Goal: Task Accomplishment & Management: Complete application form

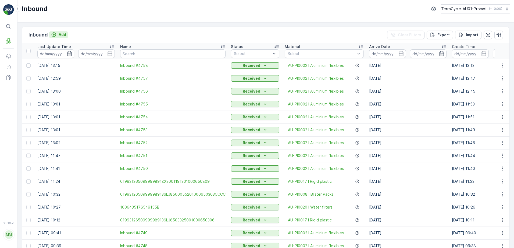
click at [66, 34] on button "Add" at bounding box center [58, 34] width 19 height 6
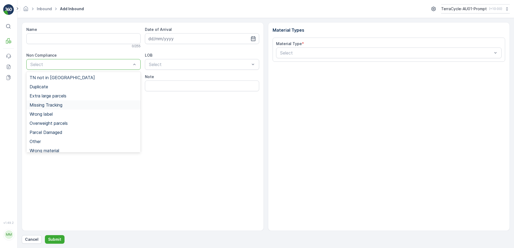
click at [50, 107] on span "Missing Tracking" at bounding box center [46, 105] width 33 height 5
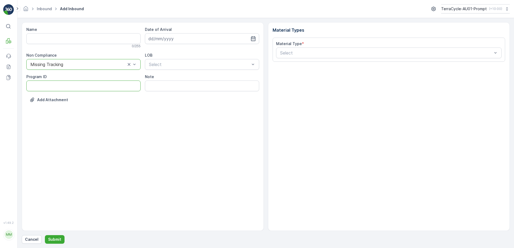
click at [41, 87] on ID "Program ID" at bounding box center [83, 86] width 114 height 11
type ID "1306"
drag, startPoint x: 164, startPoint y: 34, endPoint x: 187, endPoint y: 42, distance: 24.5
click at [165, 34] on input at bounding box center [202, 38] width 114 height 11
click at [173, 72] on div "2" at bounding box center [173, 72] width 9 height 9
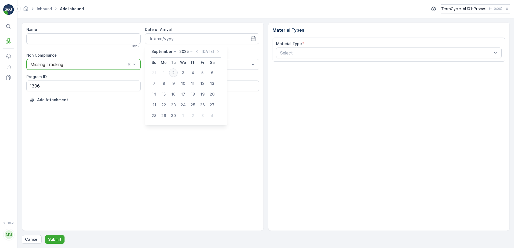
type input "[DATE]"
click at [170, 78] on div "NRP" at bounding box center [202, 77] width 108 height 5
click at [165, 83] on input "Note" at bounding box center [202, 86] width 114 height 11
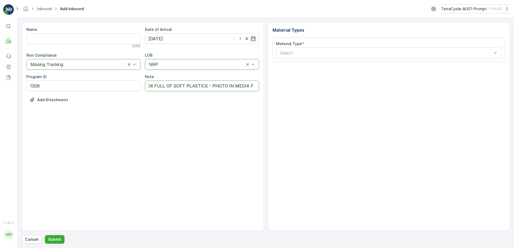
scroll to position [0, 7]
type input "BOX FULL OF SOFT PLASTICS - PHOTO IN MEDIA FILE"
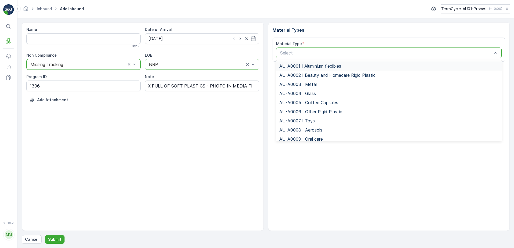
scroll to position [0, 0]
type input "0015"
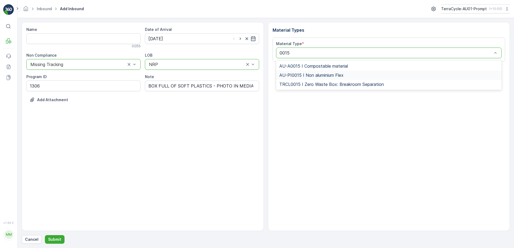
click at [336, 73] on span "AU-PI0015 I Non aluminium Flex" at bounding box center [311, 75] width 64 height 5
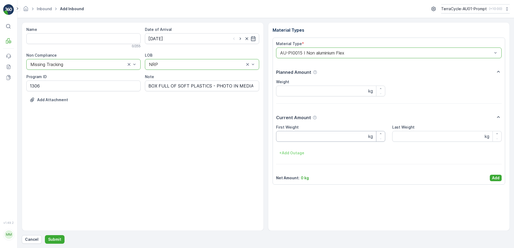
click at [333, 138] on Weight "First Weight" at bounding box center [330, 136] width 109 height 11
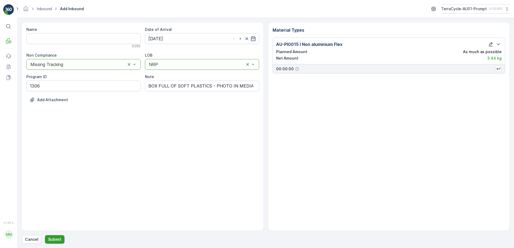
click at [50, 242] on p "Submit" at bounding box center [54, 239] width 13 height 5
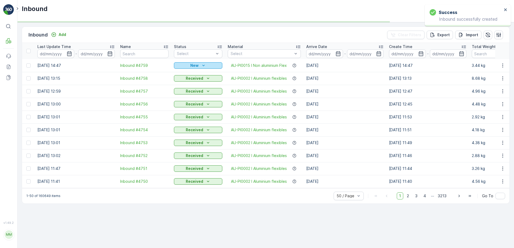
click at [208, 63] on div "New" at bounding box center [198, 65] width 44 height 5
click at [189, 80] on span "Scanned" at bounding box center [185, 80] width 16 height 5
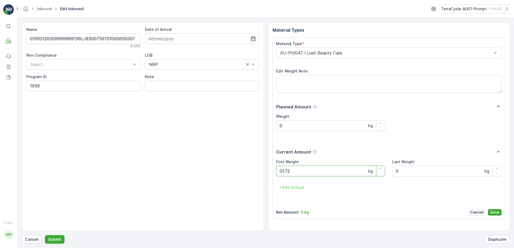
click at [45, 235] on button "Submit" at bounding box center [55, 239] width 20 height 9
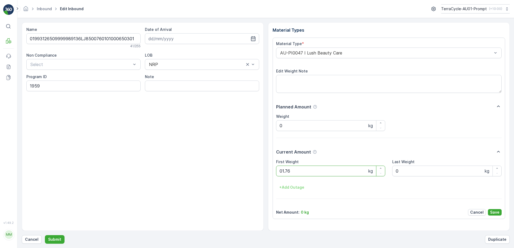
click at [45, 235] on button "Submit" at bounding box center [55, 239] width 20 height 9
